Goal: Information Seeking & Learning: Learn about a topic

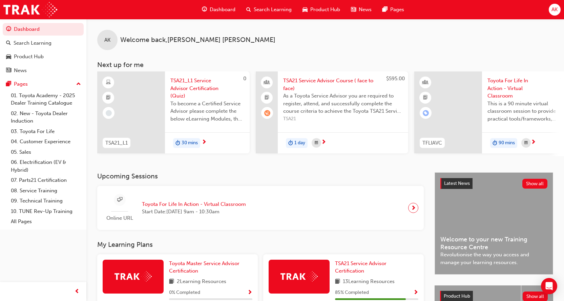
click at [269, 114] on span "learningRecordVerb_WAITLIST-icon" at bounding box center [267, 113] width 6 height 6
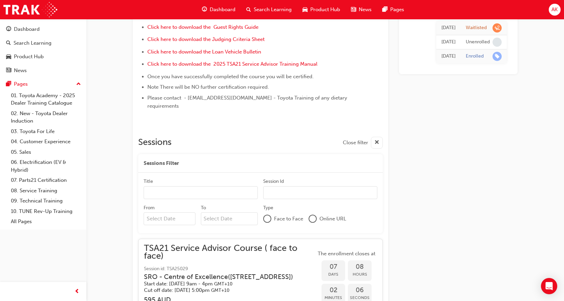
scroll to position [354, 0]
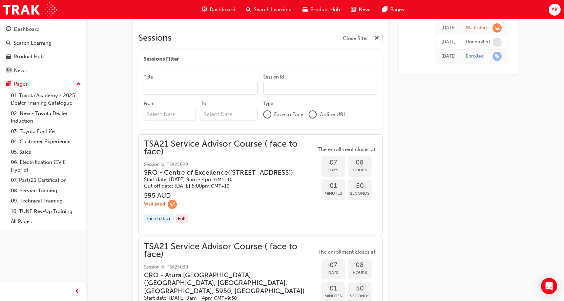
click at [235, 200] on div "Waitlisted" at bounding box center [230, 204] width 172 height 9
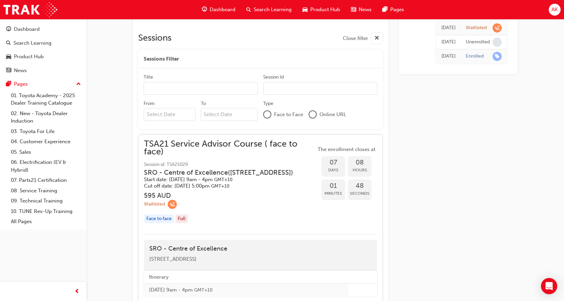
click at [220, 196] on h3 "595 AUD" at bounding box center [230, 196] width 172 height 8
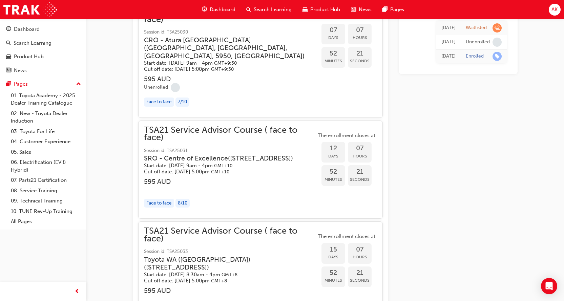
scroll to position [625, 0]
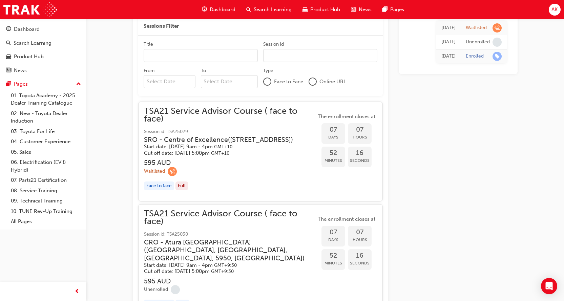
scroll to position [422, 0]
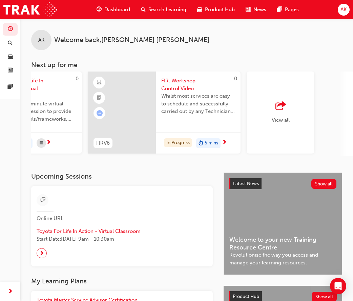
scroll to position [0, 579]
click at [179, 85] on span "FIR: Workshop Control Video" at bounding box center [197, 84] width 74 height 15
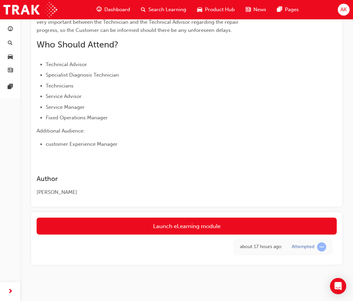
scroll to position [158, 0]
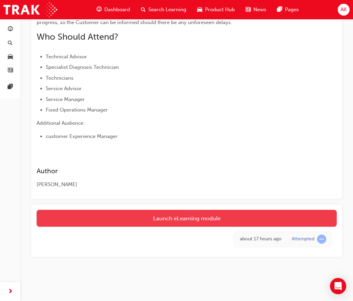
click at [196, 217] on link "Launch eLearning module" at bounding box center [187, 218] width 300 height 17
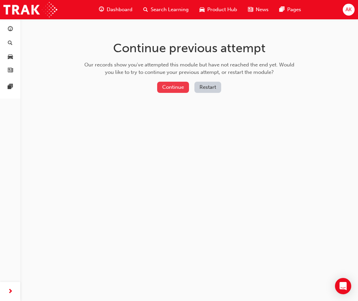
click at [177, 88] on button "Continue" at bounding box center [173, 87] width 32 height 11
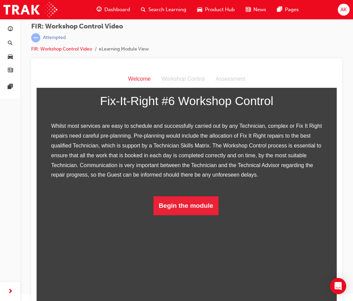
scroll to position [9, 0]
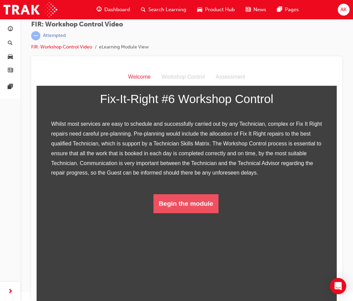
click at [165, 213] on button "Begin the module" at bounding box center [186, 203] width 65 height 19
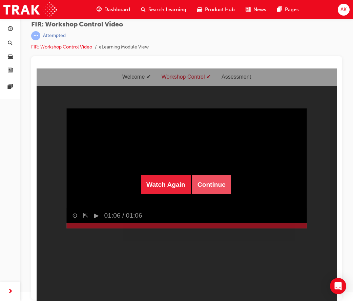
click at [222, 187] on button "Continue" at bounding box center [211, 184] width 39 height 19
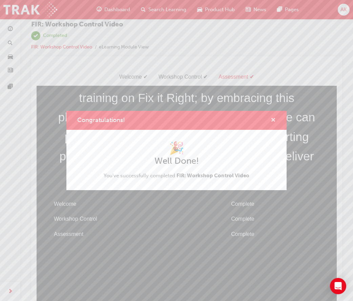
click at [274, 119] on span "cross-icon" at bounding box center [273, 121] width 5 height 6
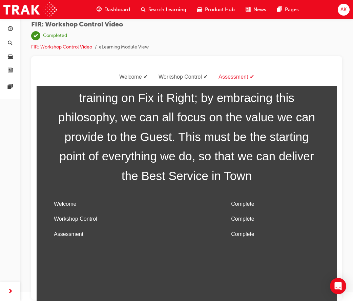
click at [110, 9] on span "Dashboard" at bounding box center [117, 10] width 26 height 8
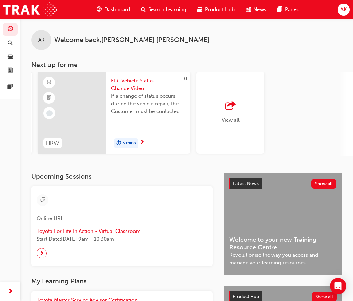
scroll to position [0, 629]
click at [127, 89] on span "FIR: Vehicle Status Change Video" at bounding box center [147, 84] width 74 height 15
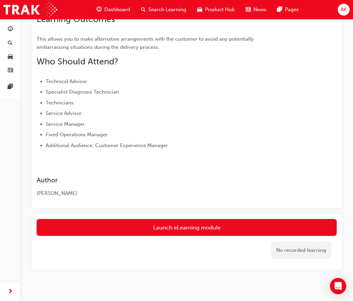
scroll to position [102, 0]
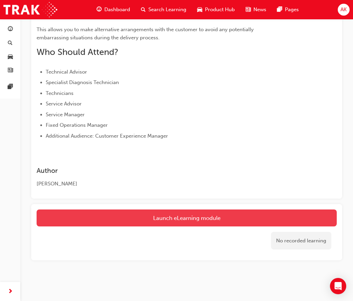
click at [174, 222] on link "Launch eLearning module" at bounding box center [187, 218] width 300 height 17
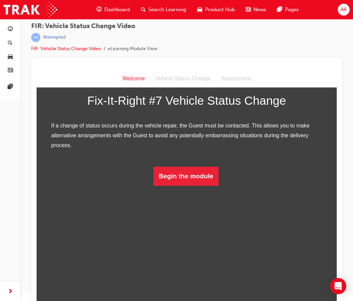
scroll to position [9, 0]
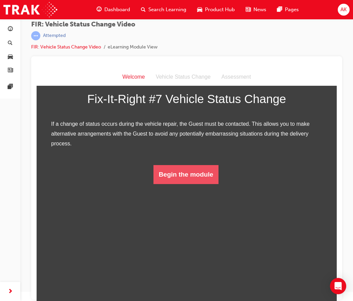
click at [179, 184] on button "Begin the module" at bounding box center [186, 174] width 65 height 19
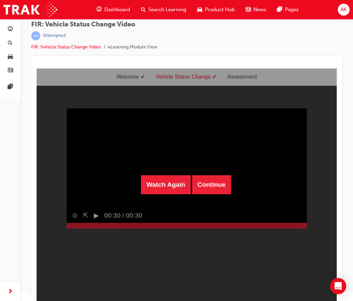
drag, startPoint x: 253, startPoint y: 246, endPoint x: 353, endPoint y: 214, distance: 104.8
click at [253, 246] on div "Watch Again Continue" at bounding box center [187, 184] width 300 height 233
click at [337, 214] on html "Welcome Vehicle Status Change Assessment Watch Again Continue Sorry, your brows…" at bounding box center [187, 168] width 300 height 233
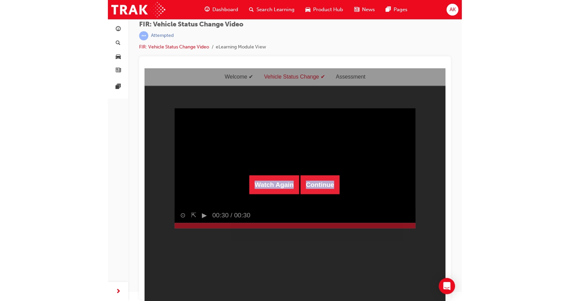
scroll to position [0, 0]
